Goal: Navigation & Orientation: Find specific page/section

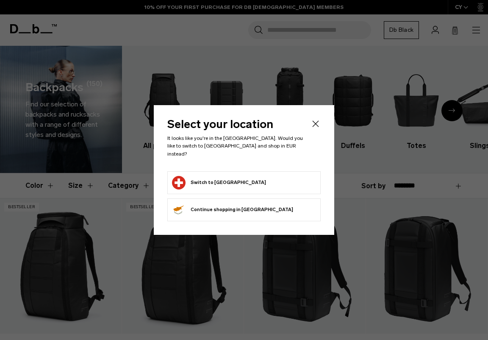
click at [0, 0] on div at bounding box center [0, 0] width 0 height 0
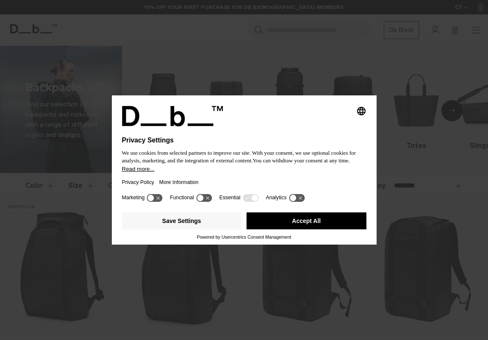
click at [282, 225] on button "Accept All" at bounding box center [307, 220] width 120 height 17
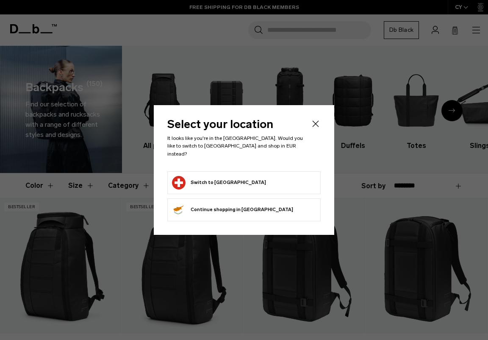
click at [265, 176] on form "Switch to [GEOGRAPHIC_DATA]" at bounding box center [244, 183] width 144 height 14
click at [224, 177] on button "Switch to [GEOGRAPHIC_DATA]" at bounding box center [219, 183] width 94 height 14
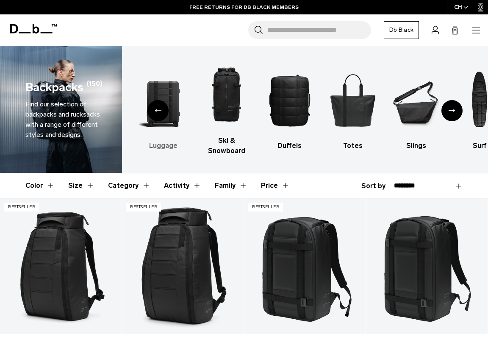
click at [165, 95] on img "2 / 10" at bounding box center [163, 100] width 48 height 73
